Goal: Use online tool/utility: Utilize a website feature to perform a specific function

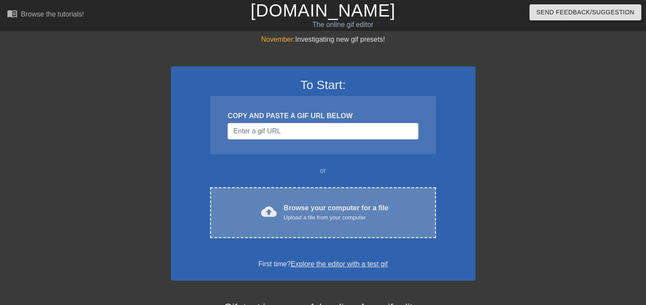
click at [317, 200] on div "cloud_upload Browse your computer for a file Upload a file from your computer C…" at bounding box center [322, 212] width 225 height 51
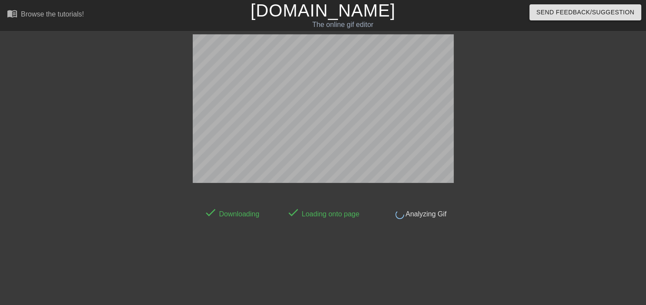
scroll to position [21, 0]
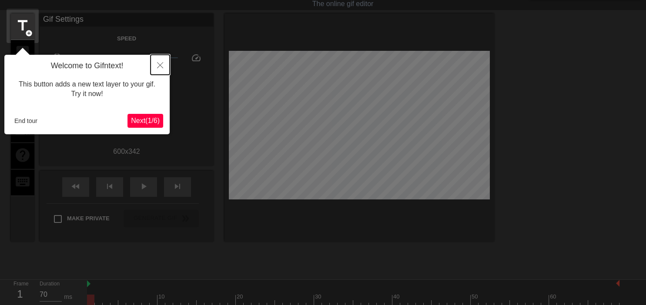
click at [160, 65] on icon "Close" at bounding box center [160, 65] width 6 height 6
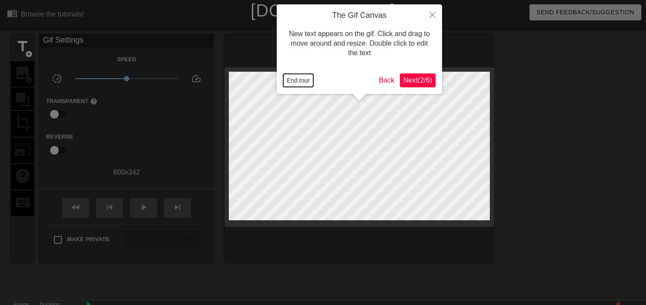
click at [301, 81] on button "End tour" at bounding box center [298, 80] width 30 height 13
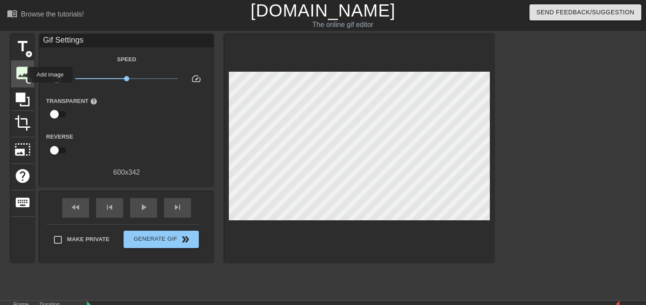
click at [22, 75] on span "image" at bounding box center [22, 73] width 17 height 17
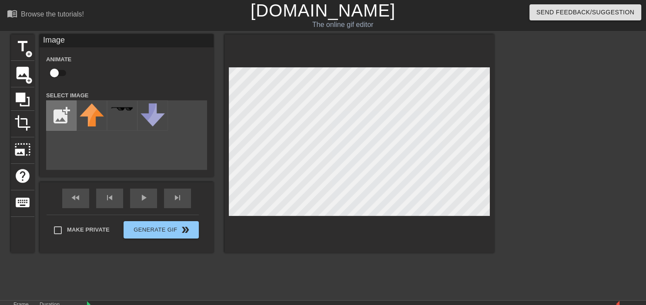
click at [56, 120] on input "file" at bounding box center [62, 116] width 30 height 30
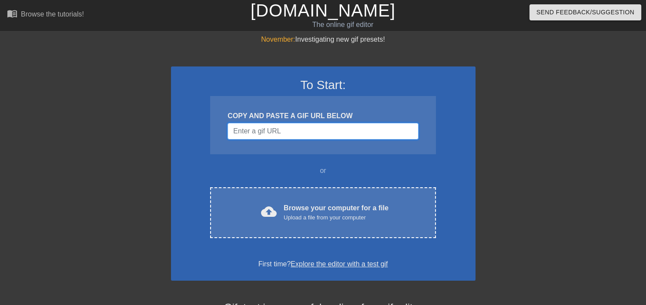
click at [316, 138] on input "Username" at bounding box center [322, 131] width 190 height 17
paste input "[URL][DOMAIN_NAME]"
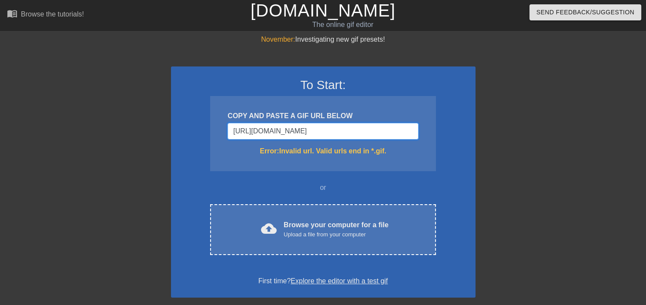
scroll to position [0, 68]
drag, startPoint x: 416, startPoint y: 135, endPoint x: 99, endPoint y: 138, distance: 316.6
click at [99, 139] on div "November: Investigating new gif presets! To Start: COPY AND PASTE A GIF URL BEL…" at bounding box center [323, 255] width 646 height 443
type input "h"
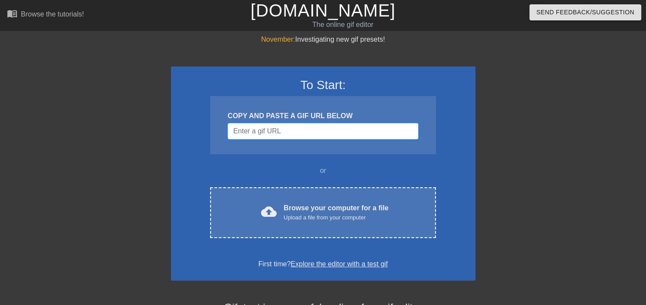
click at [330, 127] on input "Username" at bounding box center [322, 131] width 190 height 17
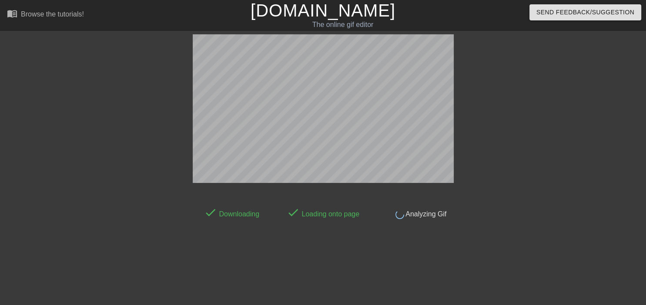
scroll to position [21, 0]
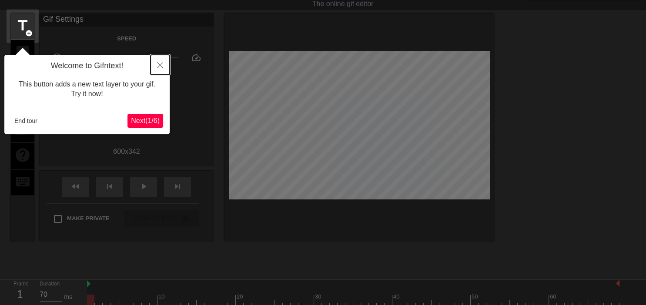
click at [162, 60] on button "Close" at bounding box center [159, 65] width 19 height 20
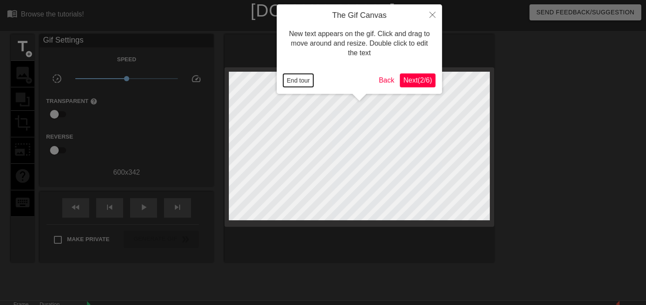
click at [301, 83] on button "End tour" at bounding box center [298, 80] width 30 height 13
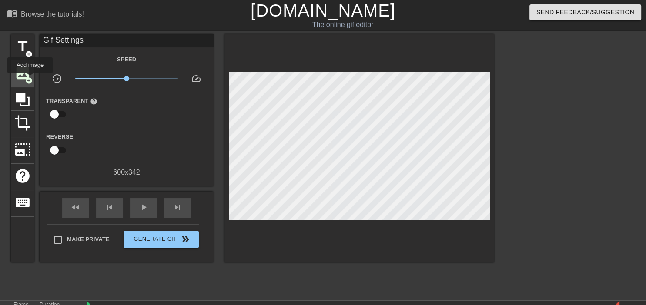
click at [30, 79] on span "add_circle" at bounding box center [28, 80] width 7 height 7
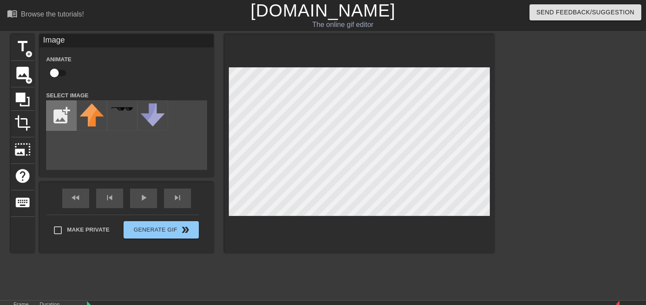
click at [55, 117] on input "file" at bounding box center [62, 116] width 30 height 30
type input "C:\fakepath\S_excited-BUST-.png"
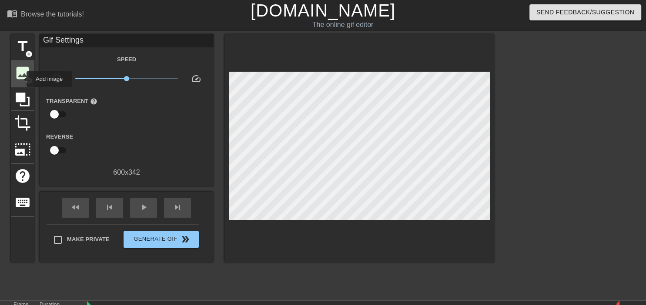
click at [21, 79] on span "image" at bounding box center [22, 73] width 17 height 17
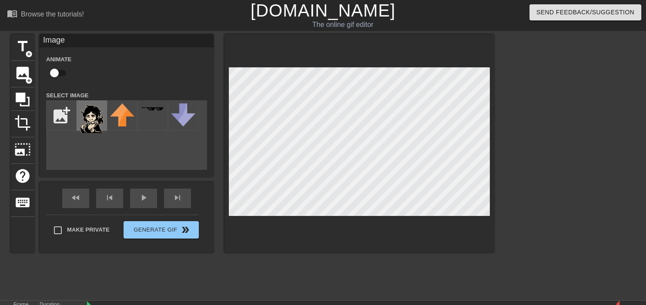
click at [104, 121] on div at bounding box center [92, 115] width 30 height 30
click at [503, 70] on div "title add_circle image add_circle crop photo_size_select_large help keyboard Im…" at bounding box center [323, 164] width 646 height 261
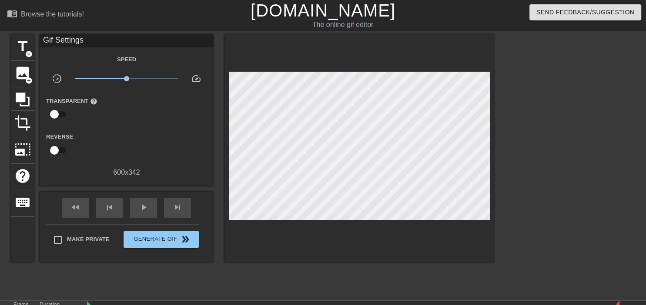
click at [533, 133] on div at bounding box center [569, 164] width 130 height 261
click at [184, 243] on span "double_arrow" at bounding box center [185, 239] width 10 height 10
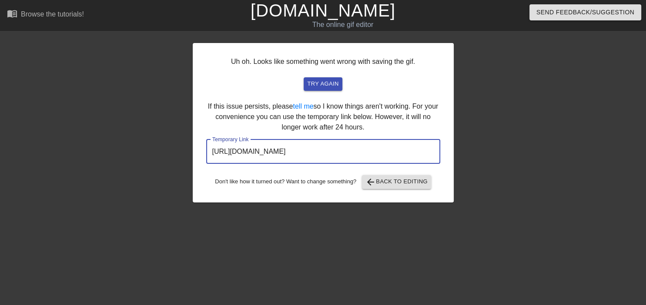
drag, startPoint x: 393, startPoint y: 156, endPoint x: 161, endPoint y: 137, distance: 233.0
click at [206, 140] on input "[URL][DOMAIN_NAME]" at bounding box center [323, 152] width 234 height 24
click at [316, 83] on span "try again" at bounding box center [322, 84] width 31 height 10
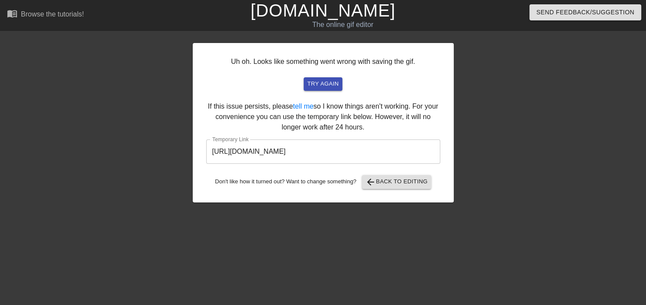
click at [406, 143] on input "[URL][DOMAIN_NAME]" at bounding box center [323, 152] width 234 height 24
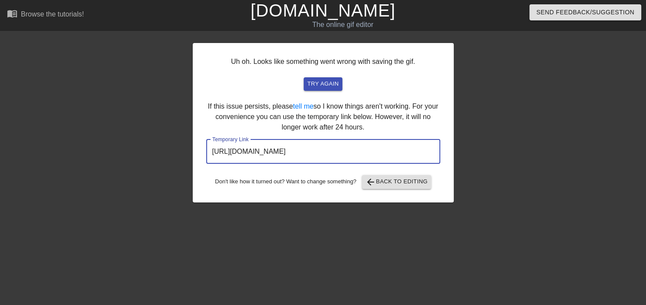
drag, startPoint x: 408, startPoint y: 153, endPoint x: 168, endPoint y: 156, distance: 239.7
click at [206, 156] on input "[URL][DOMAIN_NAME]" at bounding box center [323, 152] width 234 height 24
